Goal: Check status

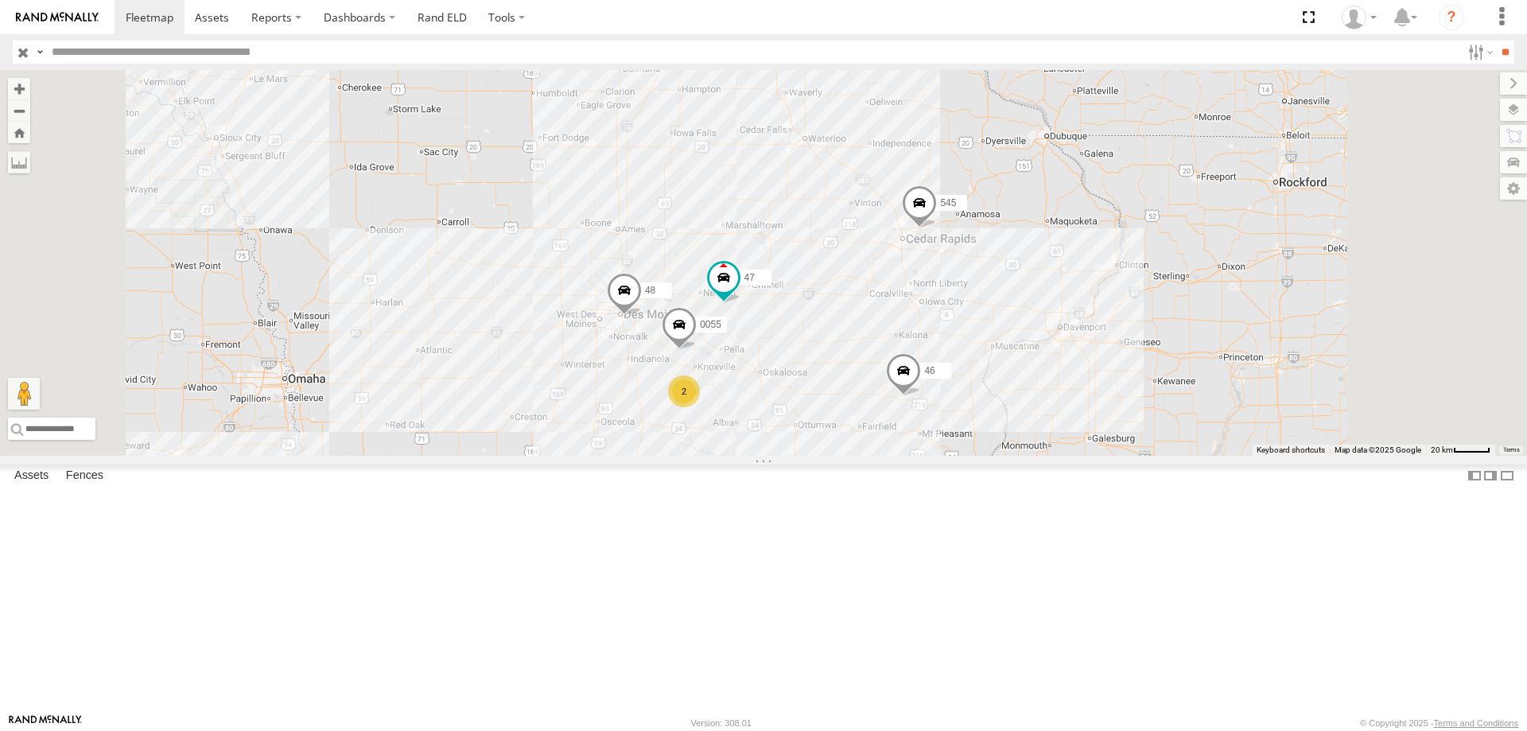
click at [1036, 423] on div "545 0055 48 47 46 49 2" at bounding box center [763, 263] width 1527 height 386
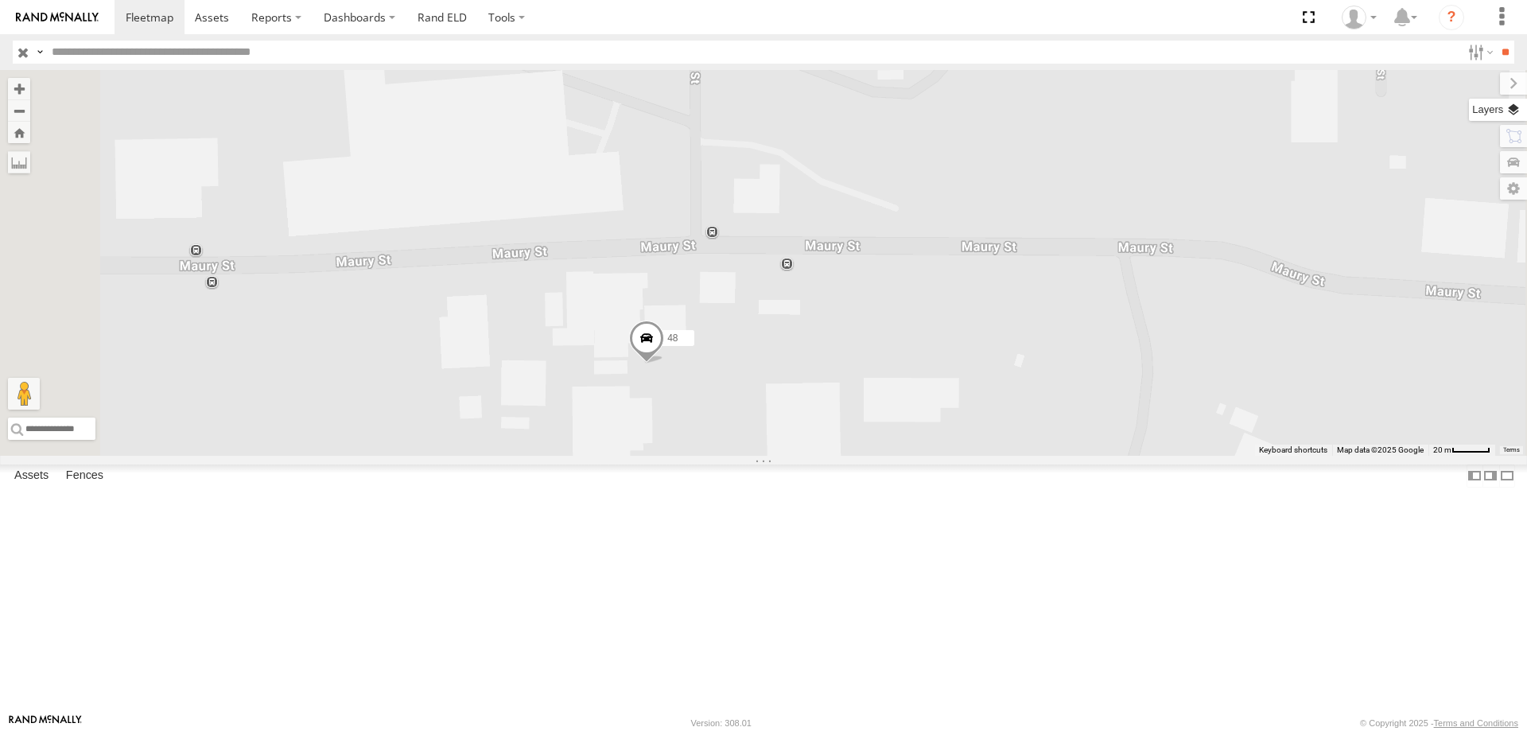
click at [1524, 111] on label at bounding box center [1498, 110] width 58 height 22
click at [0, 0] on span "Overlays" at bounding box center [0, 0] width 0 height 0
click at [0, 0] on span "Basemaps" at bounding box center [0, 0] width 0 height 0
click at [0, 0] on span "Satellite + Roadmap" at bounding box center [0, 0] width 0 height 0
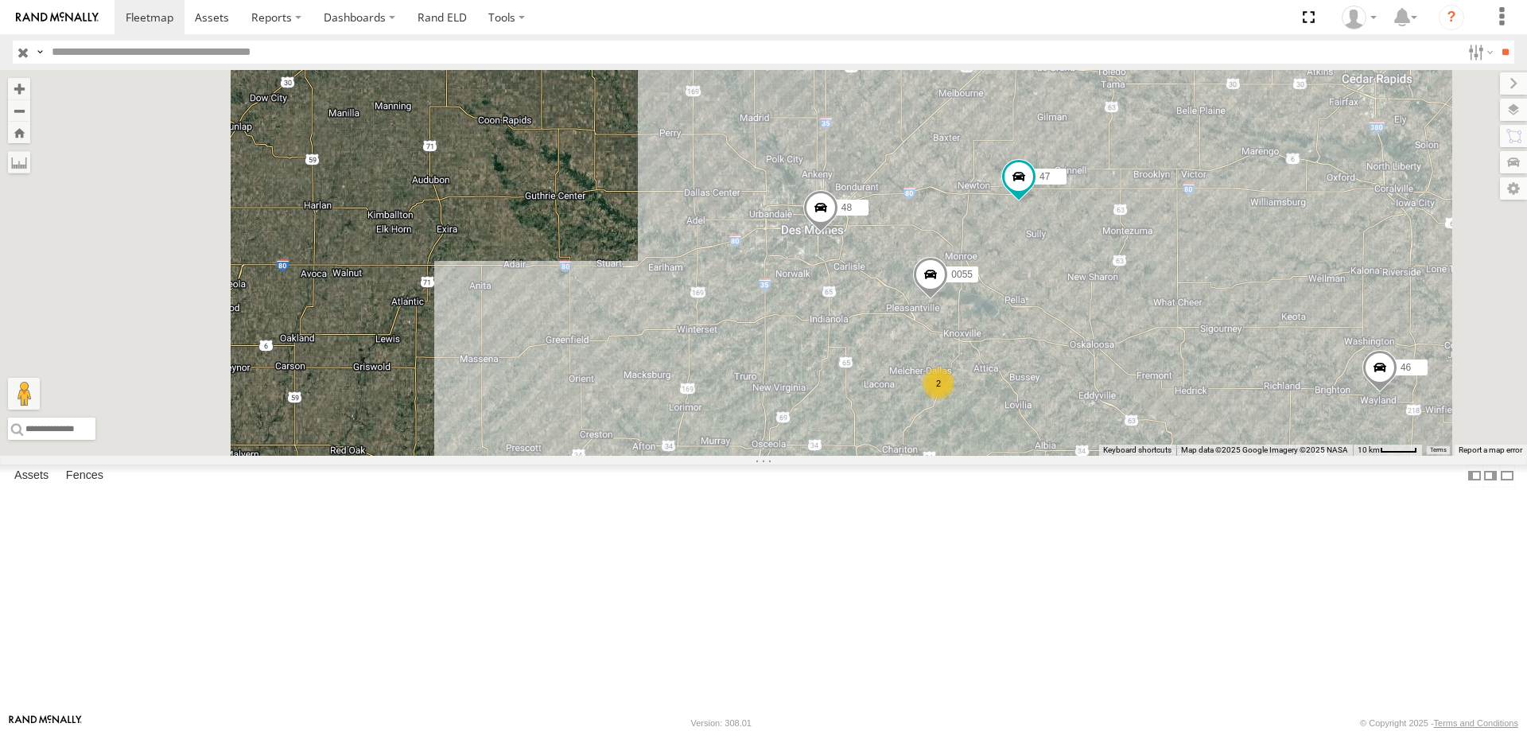
drag, startPoint x: 844, startPoint y: 449, endPoint x: 881, endPoint y: 348, distance: 107.5
click at [881, 348] on div "545 0055 48 47 46 49 2" at bounding box center [763, 263] width 1527 height 386
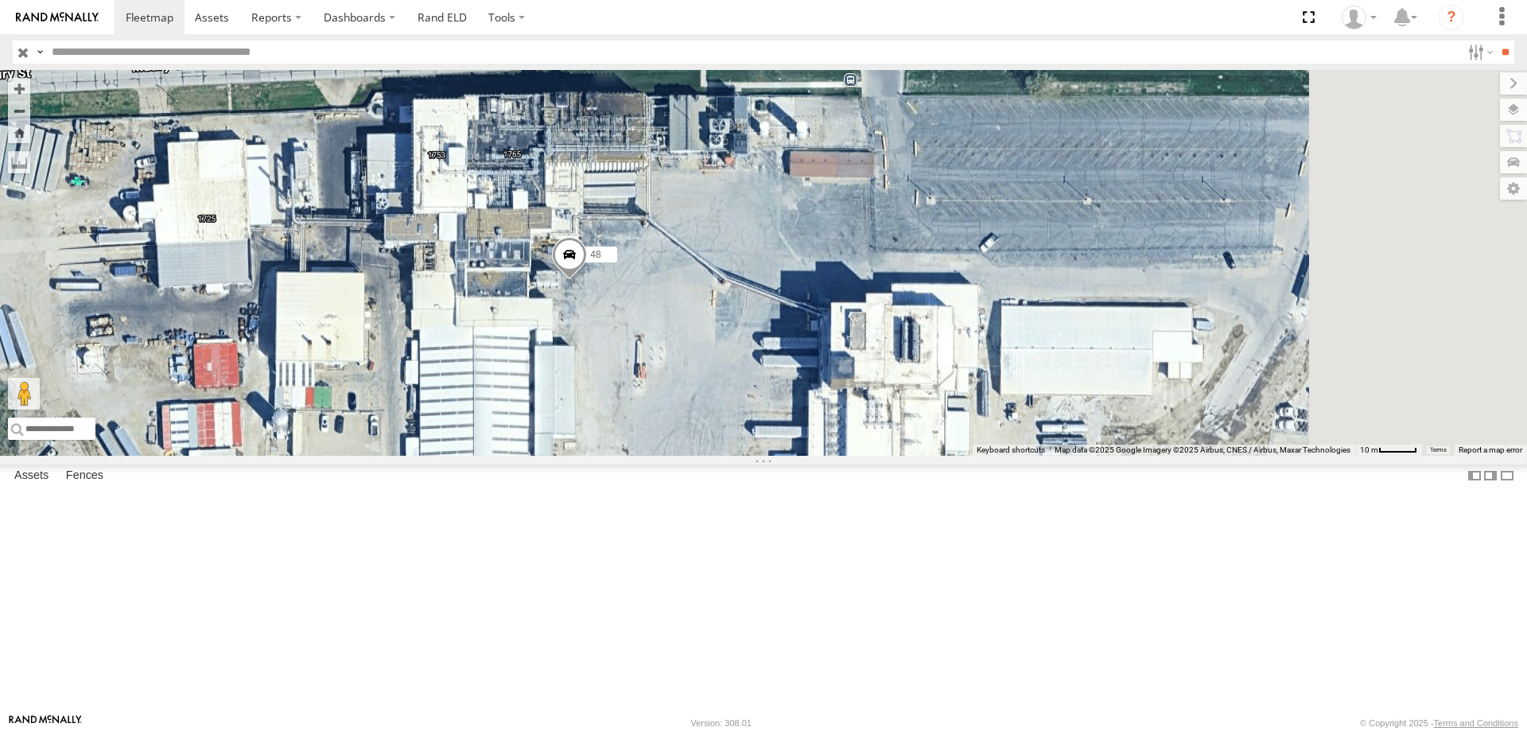
drag, startPoint x: 1045, startPoint y: 471, endPoint x: 669, endPoint y: 461, distance: 376.4
click at [828, 456] on div "545 48 47 46 49" at bounding box center [763, 263] width 1527 height 386
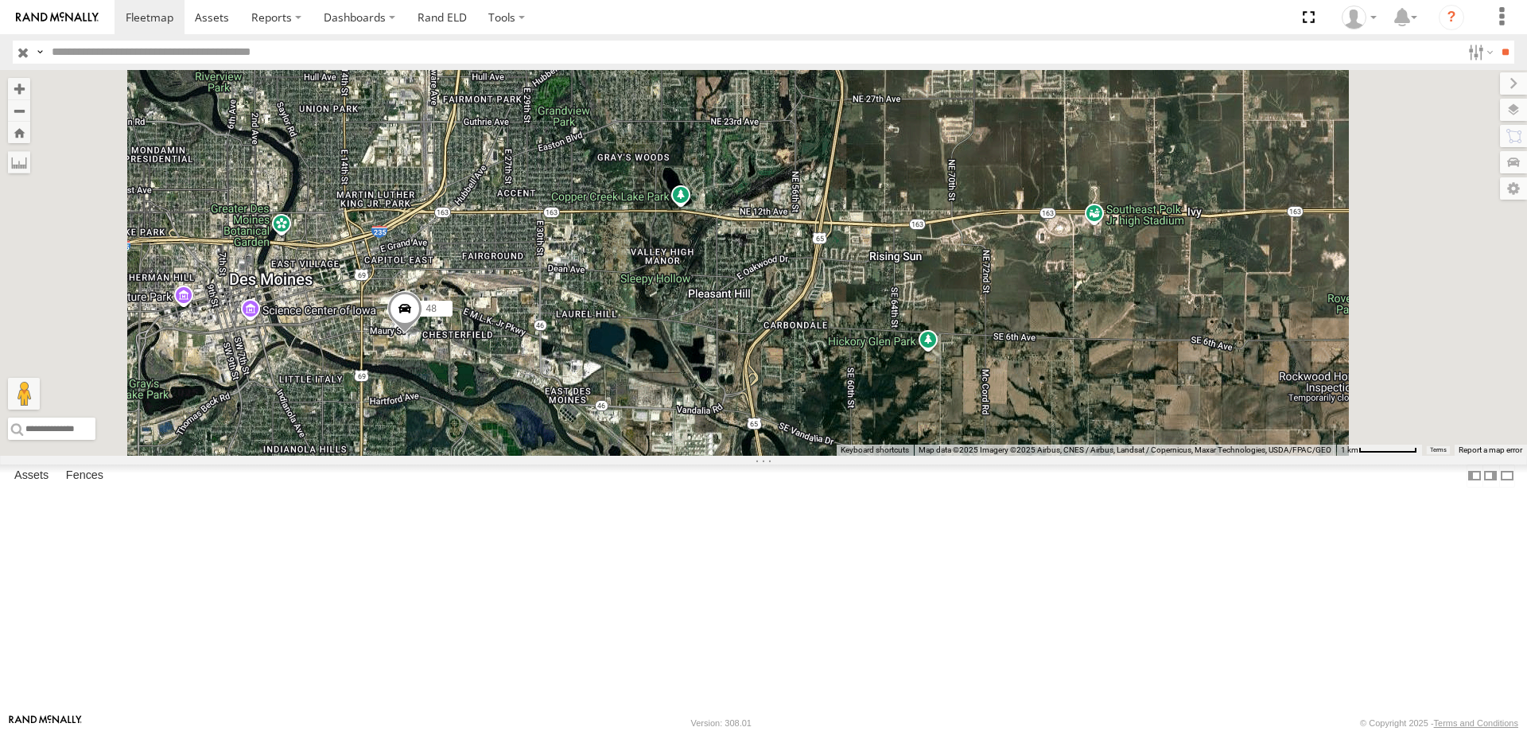
drag, startPoint x: 769, startPoint y: 308, endPoint x: 753, endPoint y: 392, distance: 85.8
click at [753, 392] on div "545 48 47 46 49" at bounding box center [763, 263] width 1527 height 386
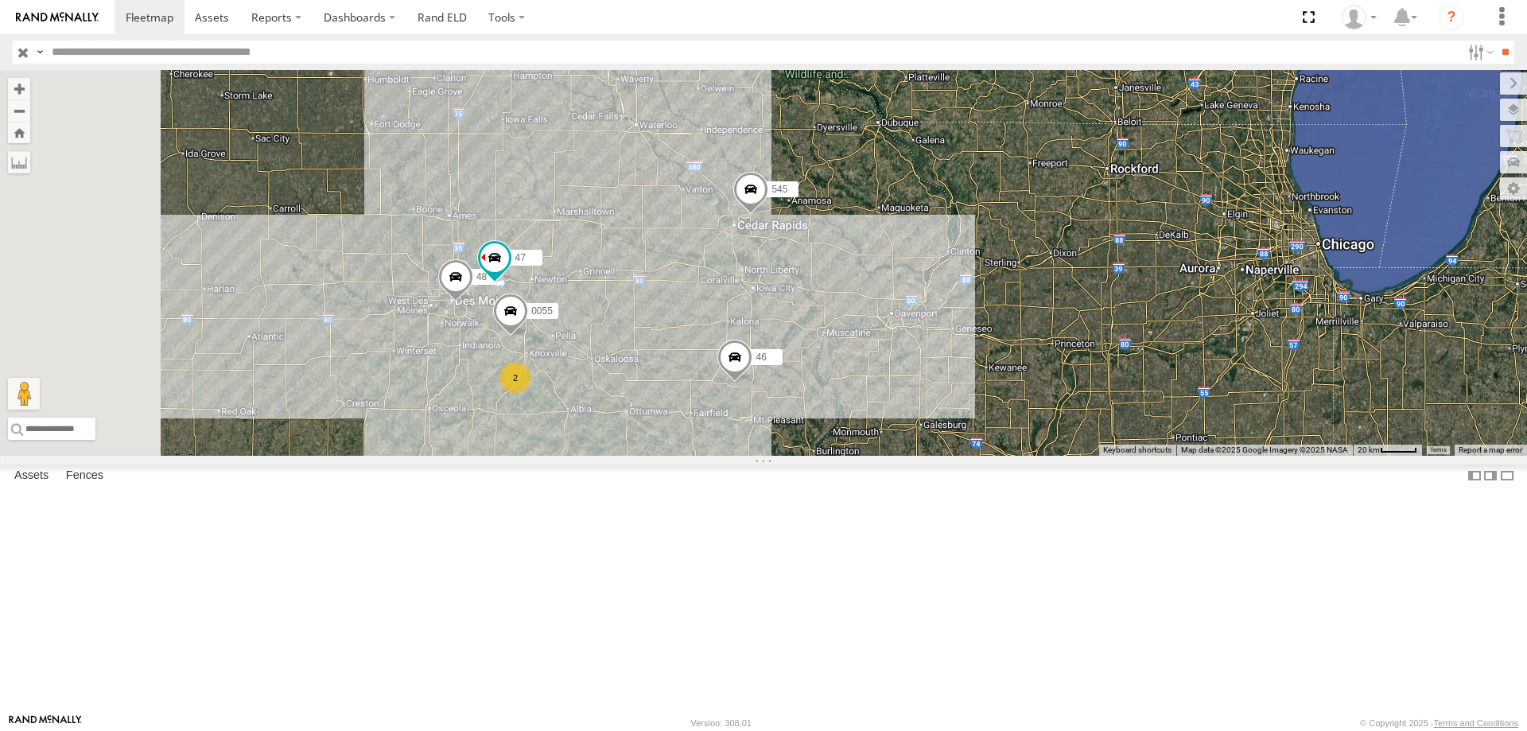
drag, startPoint x: 718, startPoint y: 400, endPoint x: 839, endPoint y: 337, distance: 135.6
click at [839, 337] on div "545 46 49 0055 48 47 2" at bounding box center [763, 263] width 1527 height 386
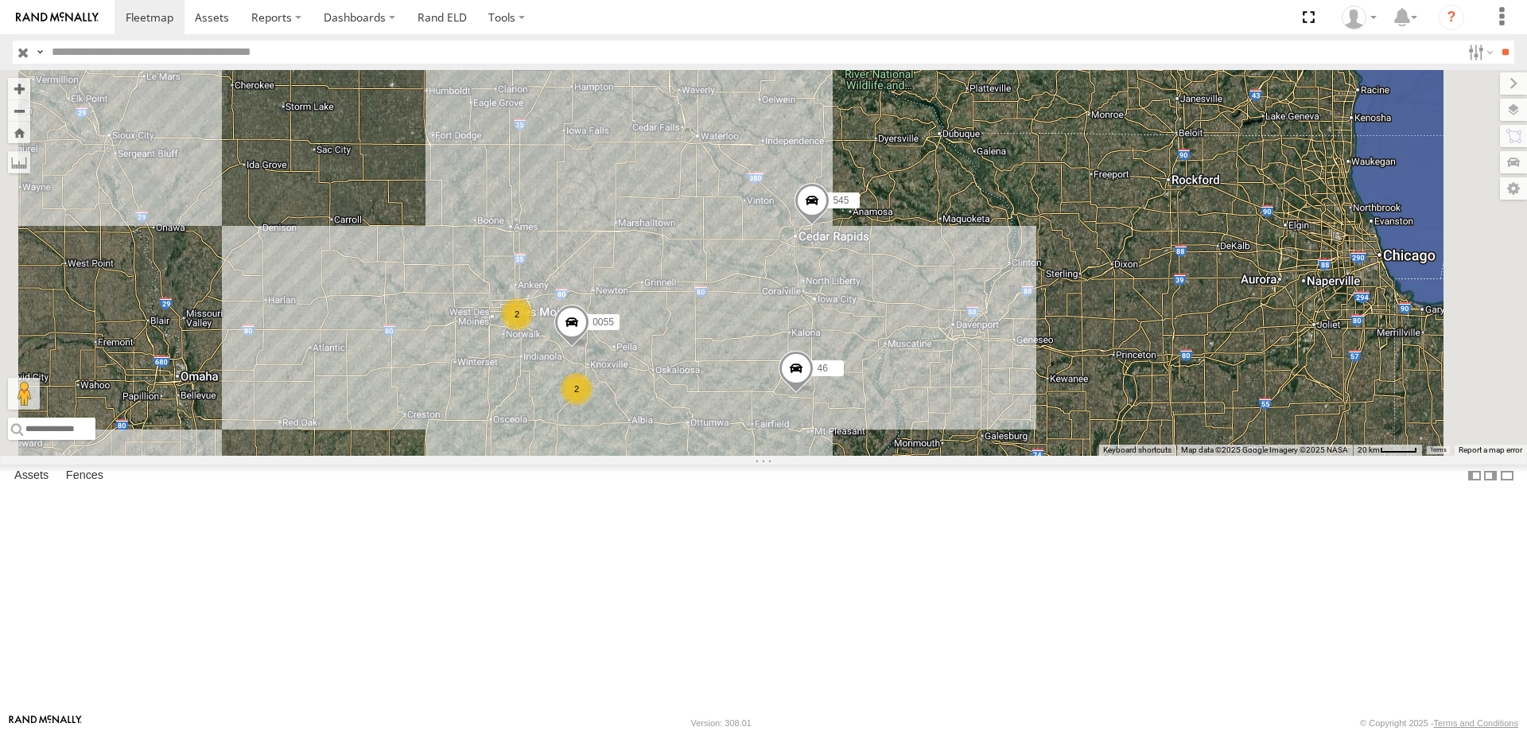
drag, startPoint x: 994, startPoint y: 207, endPoint x: 898, endPoint y: 270, distance: 115.0
click at [898, 270] on div "545 0055 46 49 2 2" at bounding box center [763, 263] width 1527 height 386
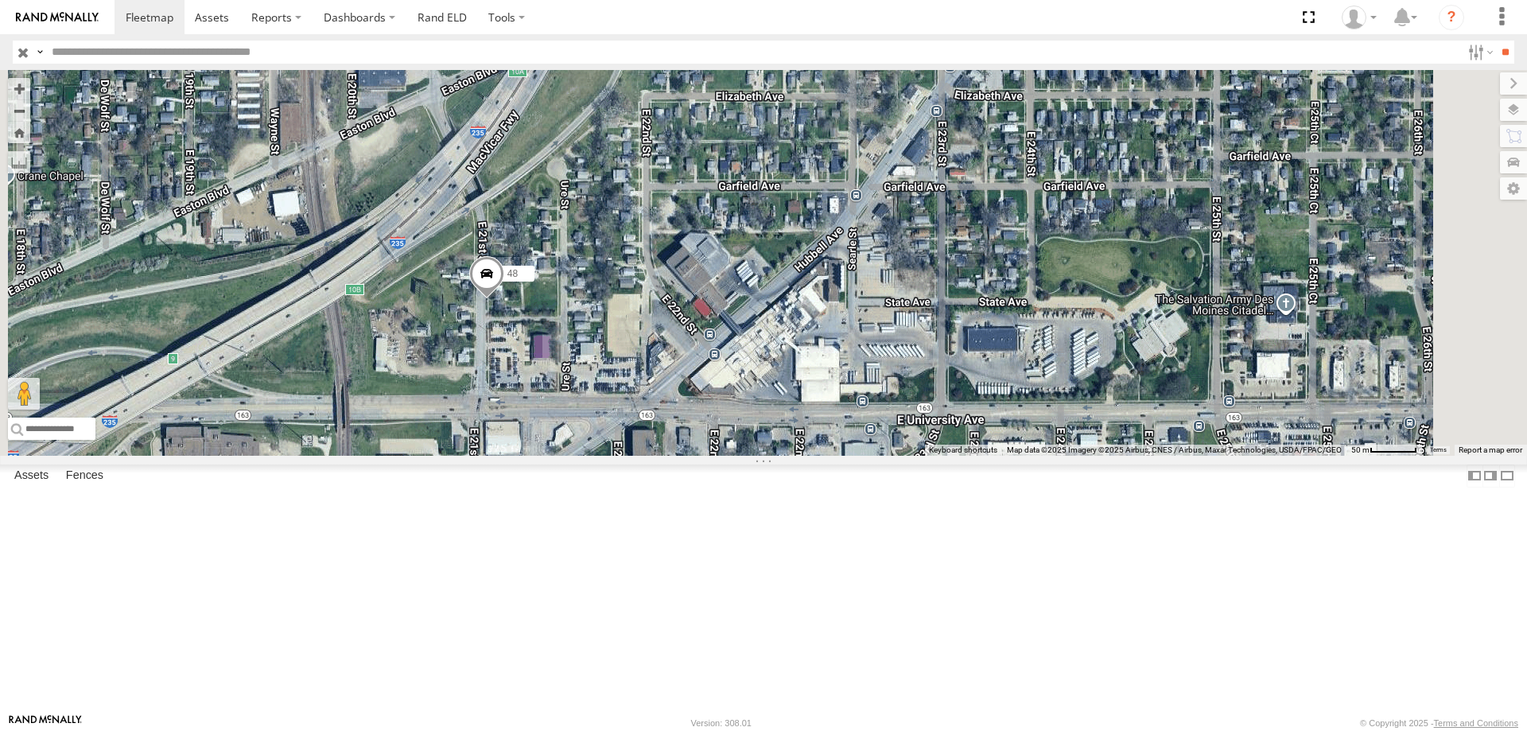
click at [504, 299] on span at bounding box center [486, 277] width 35 height 43
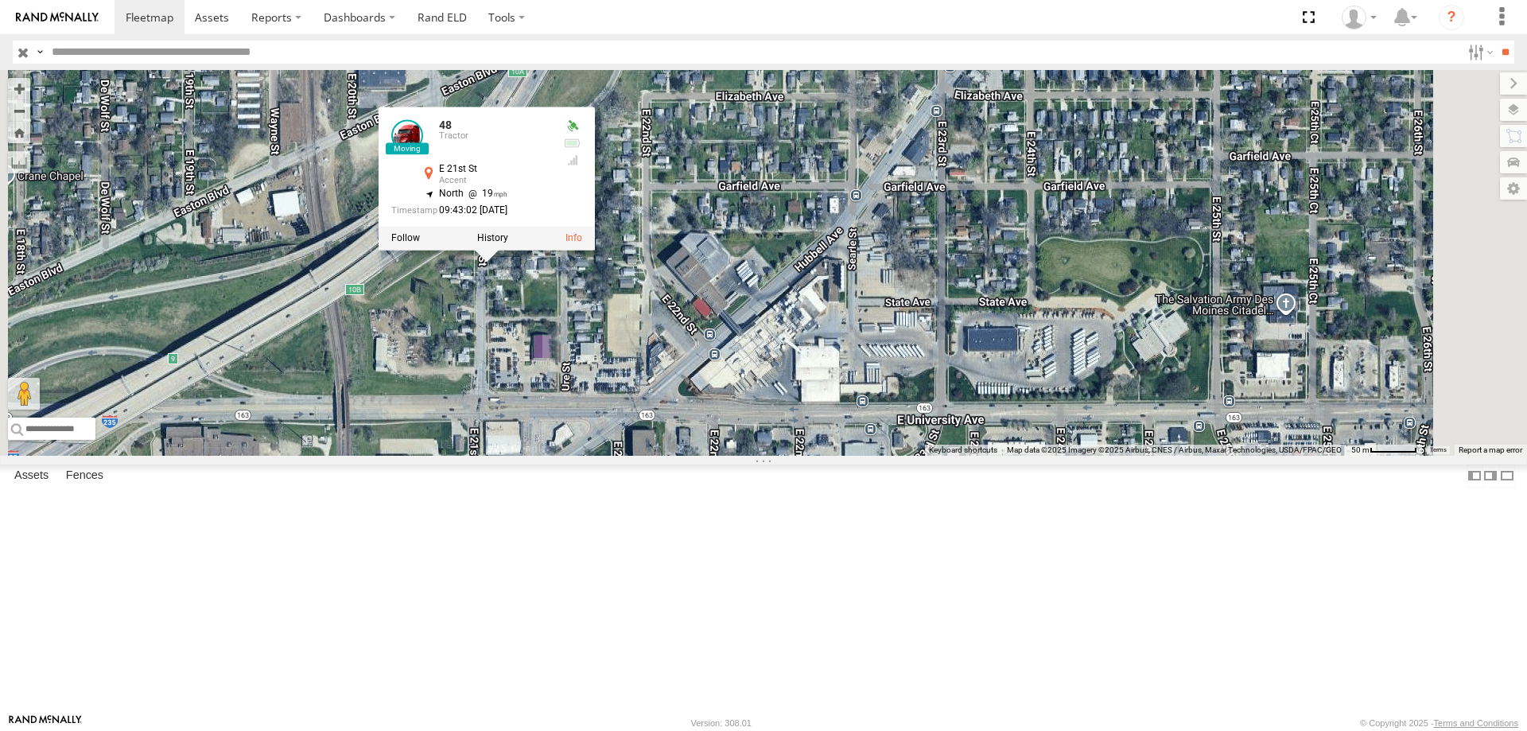
click at [777, 456] on div "545 0055 48 47 46 48 Tractor E 21st St Accent 41.60199 , -93.58058 North 19 09:…" at bounding box center [763, 263] width 1527 height 386
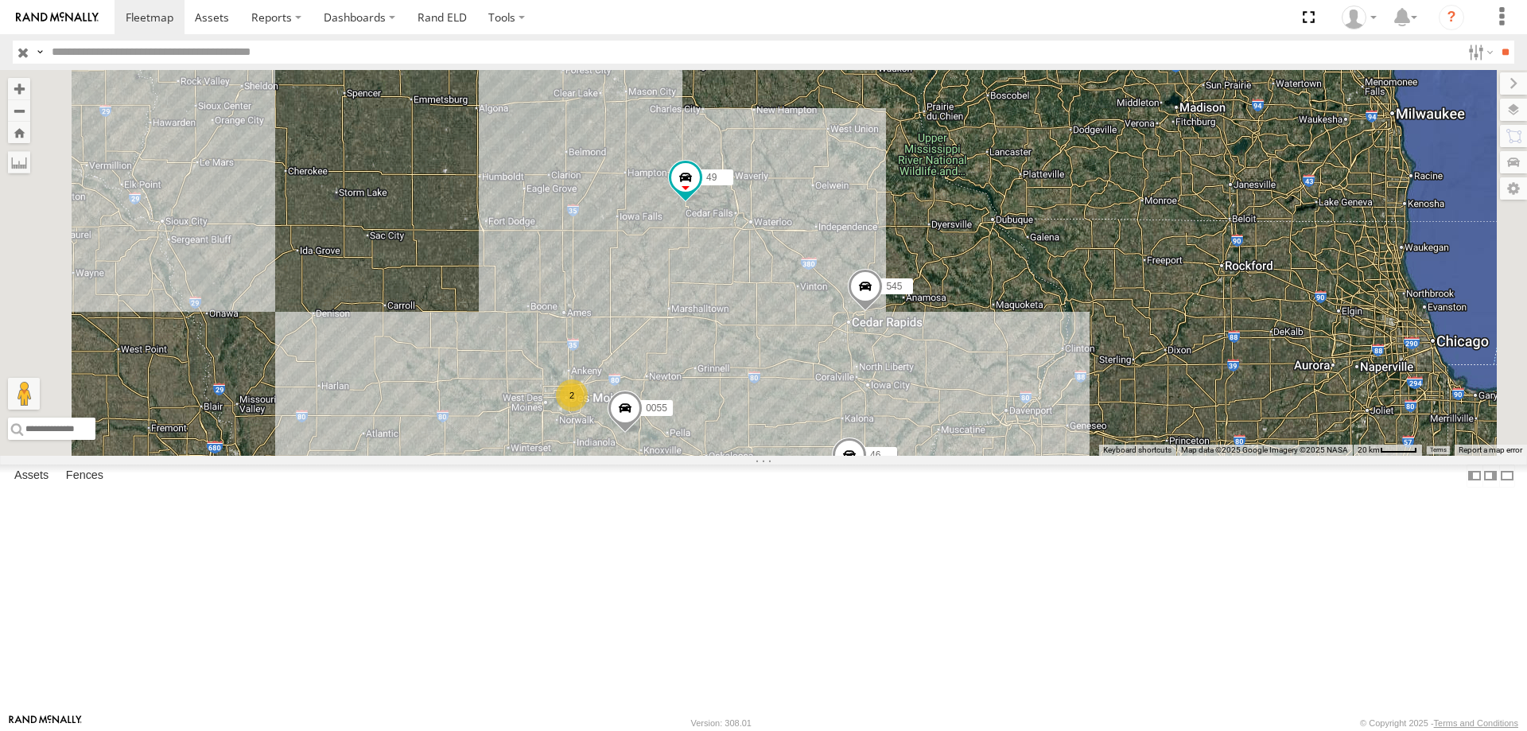
drag, startPoint x: 861, startPoint y: 348, endPoint x: 876, endPoint y: 434, distance: 87.2
click at [876, 434] on div "545 0055 46 49 2 2" at bounding box center [763, 263] width 1527 height 386
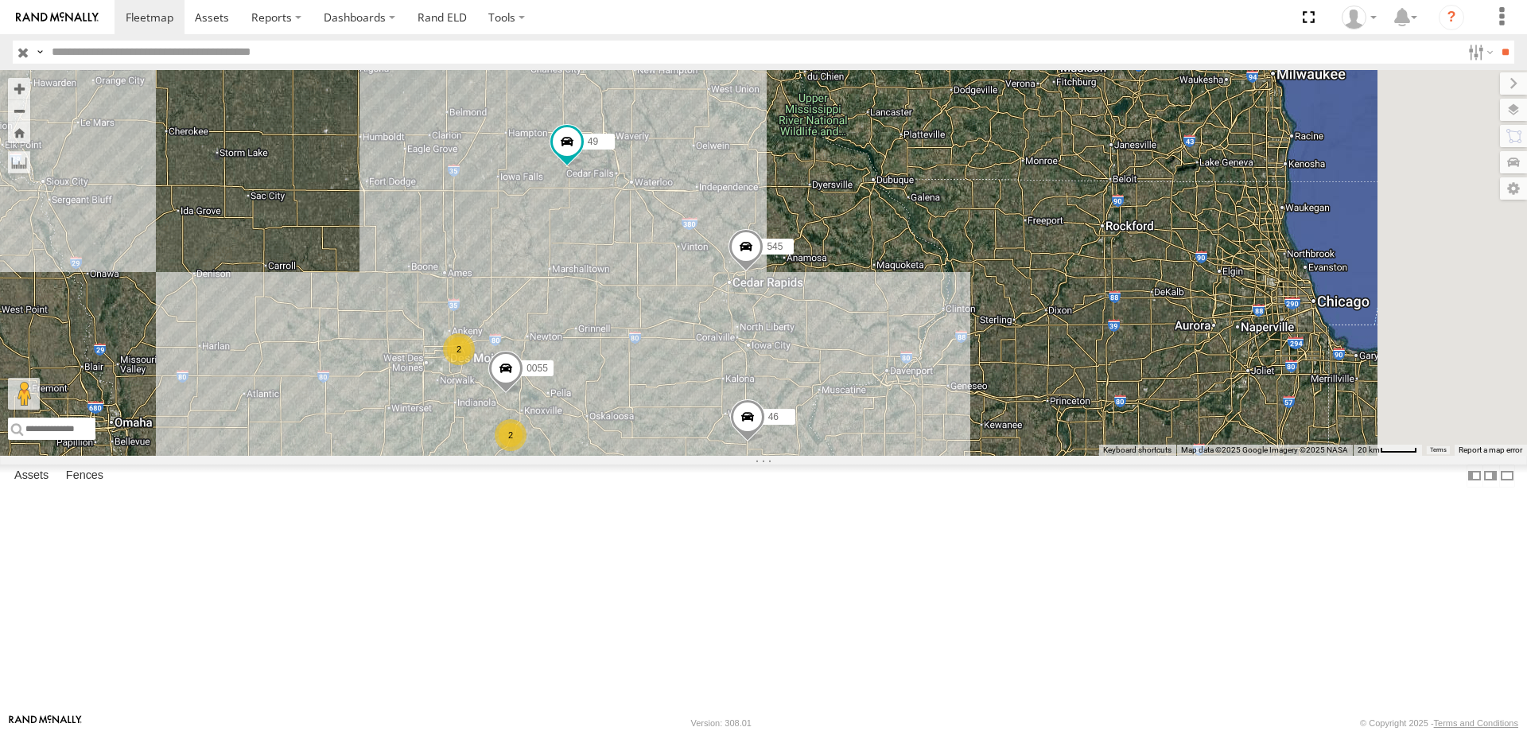
drag, startPoint x: 1210, startPoint y: 632, endPoint x: 1075, endPoint y: 561, distance: 153.0
click at [1075, 456] on div "545 0055 46 49 2 2" at bounding box center [763, 263] width 1527 height 386
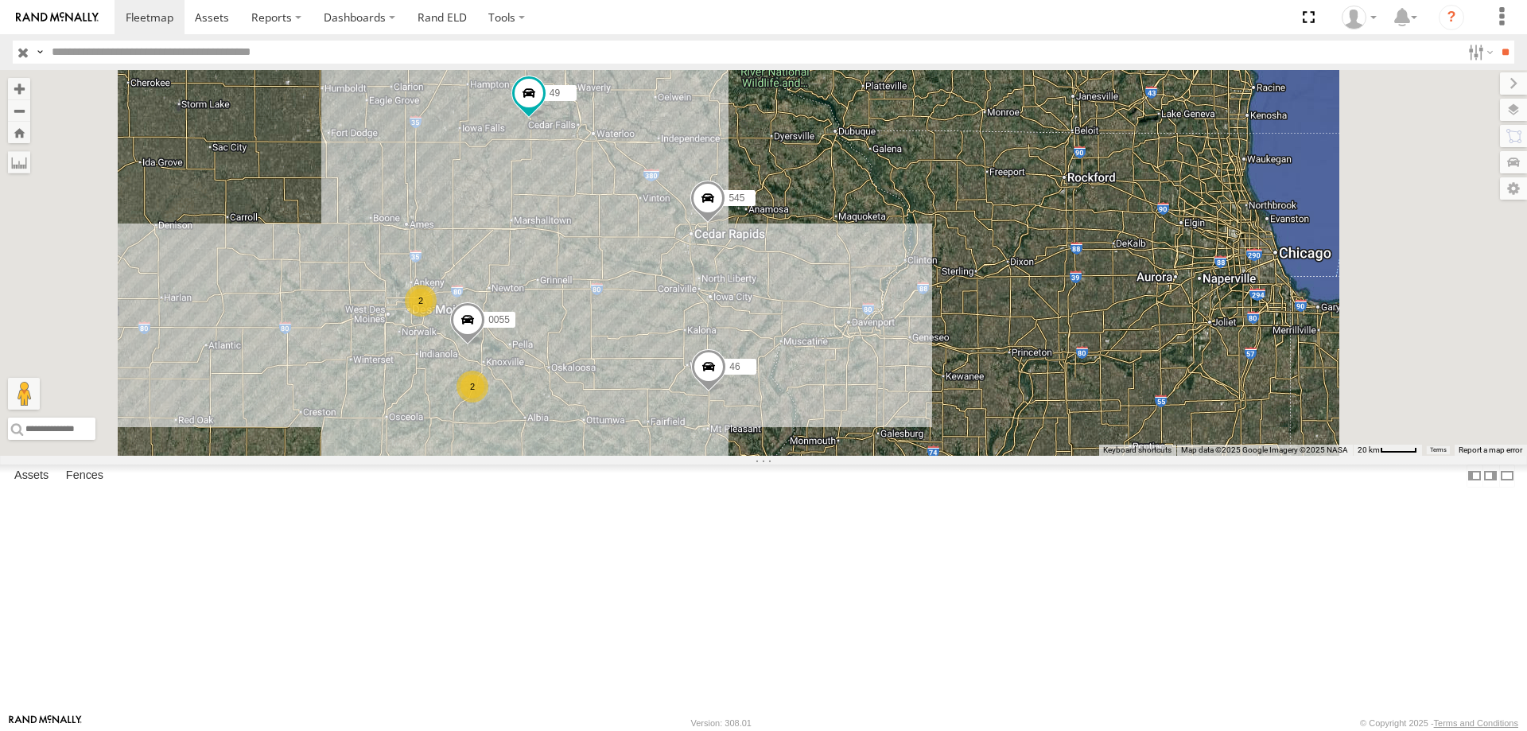
click at [726, 224] on span at bounding box center [708, 202] width 35 height 43
